Goal: Information Seeking & Learning: Find specific fact

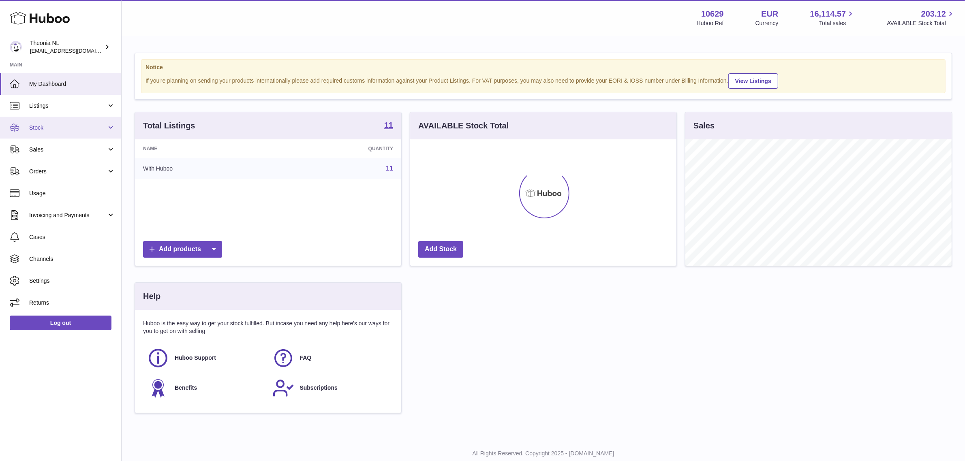
scroll to position [126, 266]
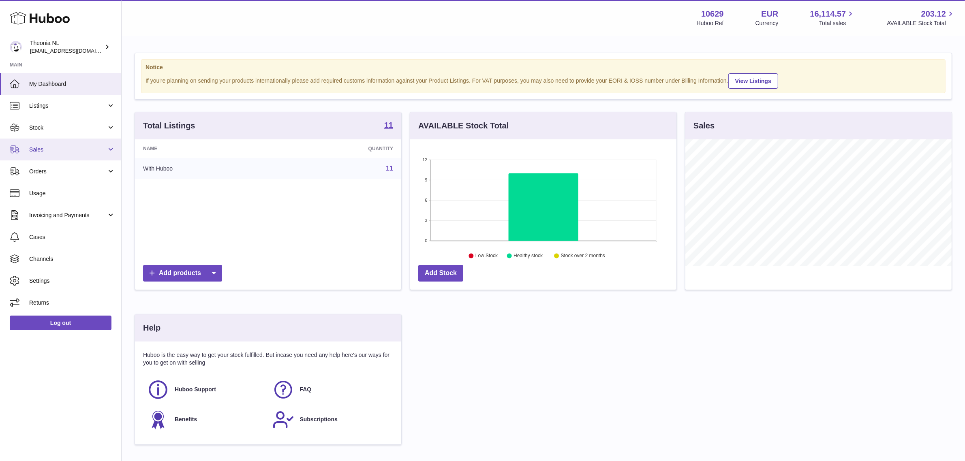
click at [92, 152] on span "Sales" at bounding box center [67, 150] width 77 height 8
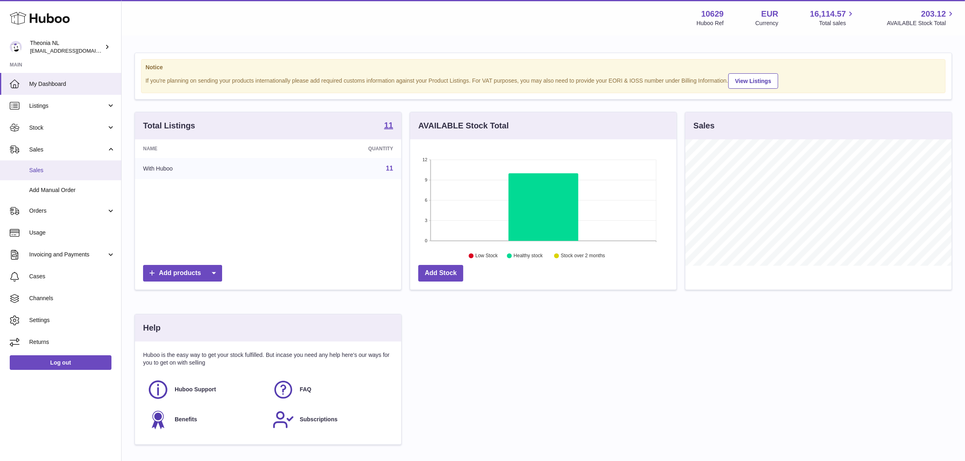
click at [62, 173] on span "Sales" at bounding box center [72, 171] width 86 height 8
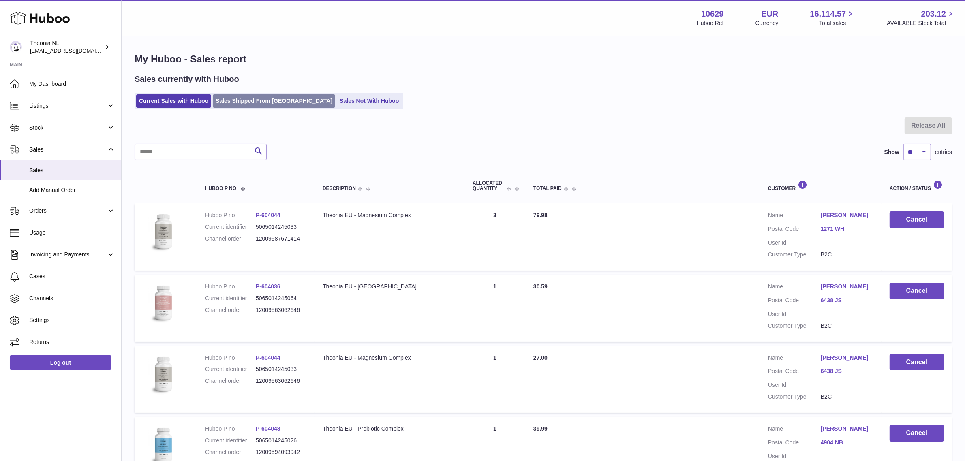
click at [264, 104] on link "Sales Shipped From [GEOGRAPHIC_DATA]" at bounding box center [274, 100] width 122 height 13
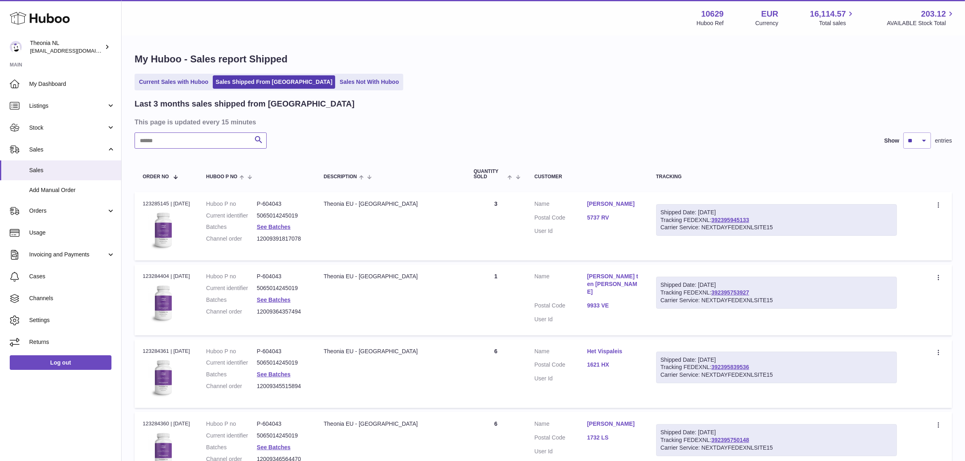
click at [216, 138] on input "text" at bounding box center [201, 141] width 132 height 16
paste input "**********"
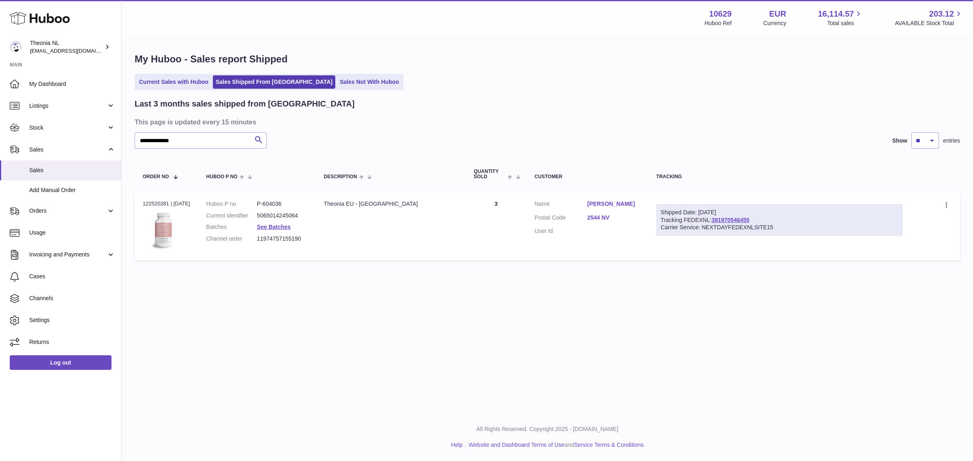
drag, startPoint x: 580, startPoint y: 204, endPoint x: 639, endPoint y: 203, distance: 58.8
click at [639, 203] on dl "Customer Name Esther Van Dam Postal Code 2544 NV User Id" at bounding box center [587, 219] width 105 height 39
copy dl "Esther Van Dam"
drag, startPoint x: 149, startPoint y: 138, endPoint x: 139, endPoint y: 134, distance: 10.7
click at [127, 138] on div "**********" at bounding box center [548, 158] width 852 height 245
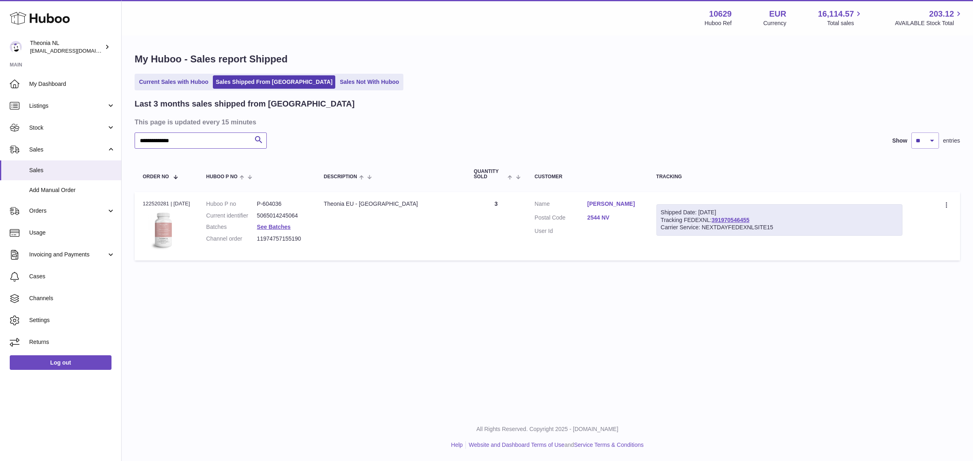
paste input "text"
drag, startPoint x: 590, startPoint y: 203, endPoint x: 618, endPoint y: 209, distance: 28.5
click at [618, 209] on dl "Customer Name Andres Nieuwamerongen Postal Code 2548 AE User Id" at bounding box center [587, 219] width 105 height 39
copy dl "Andres Nieuwamerongen"
drag, startPoint x: 132, startPoint y: 137, endPoint x: 113, endPoint y: 137, distance: 19.5
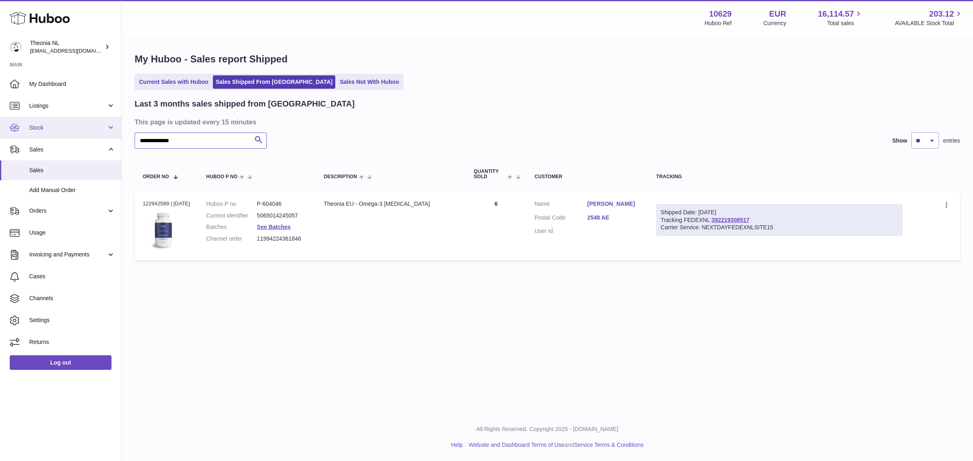
click at [114, 137] on div "Huboo Theonia NL internalAdmin-10629@internal.huboo.com Main My Dashboard Listi…" at bounding box center [486, 230] width 973 height 461
paste input "text"
type input "**********"
drag, startPoint x: 587, startPoint y: 206, endPoint x: 636, endPoint y: 205, distance: 48.7
click at [636, 205] on dl "Customer Name Marjolein Zoet Postal Code 2555 LX User Id" at bounding box center [587, 219] width 105 height 39
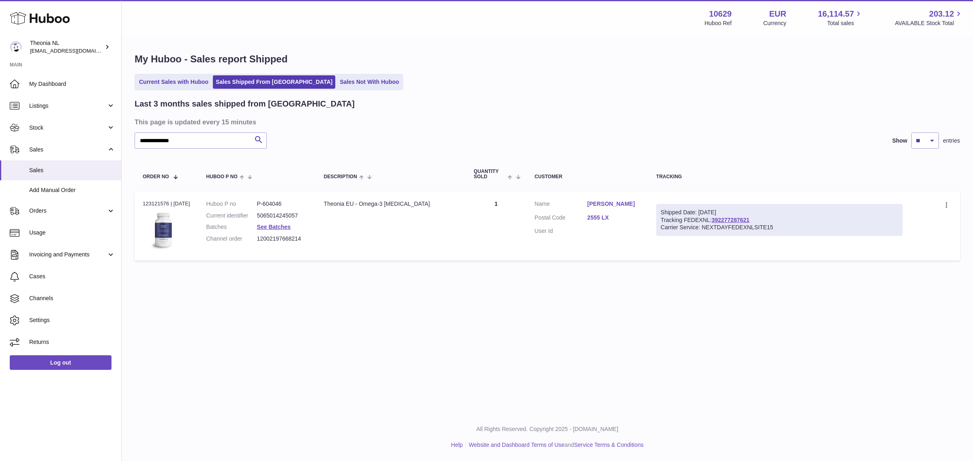
copy dl "Marjolein Zoet"
